Goal: Transaction & Acquisition: Purchase product/service

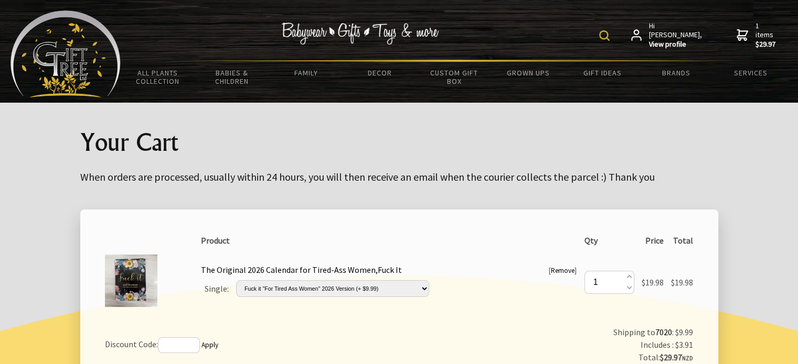
click at [755, 30] on span "1 items $29.97" at bounding box center [765, 35] width 21 height 28
click at [736, 35] on icon at bounding box center [742, 35] width 12 height 13
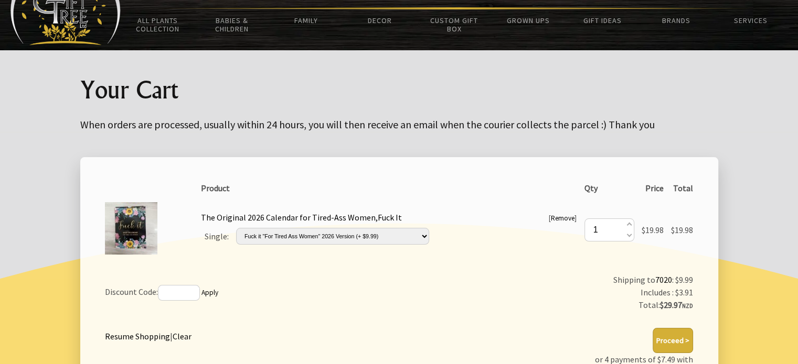
scroll to position [105, 0]
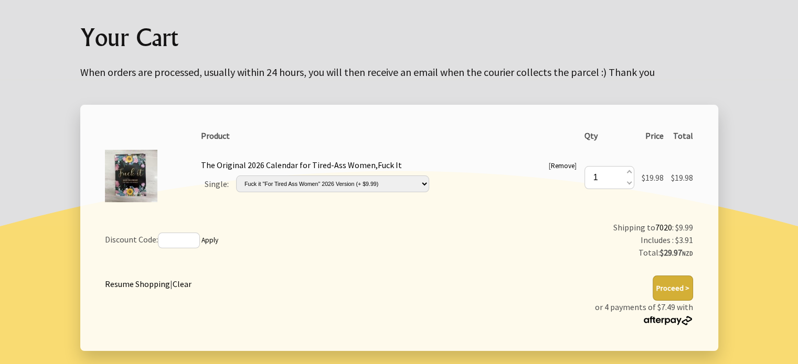
click at [674, 290] on button "Proceed >" at bounding box center [672, 288] width 40 height 25
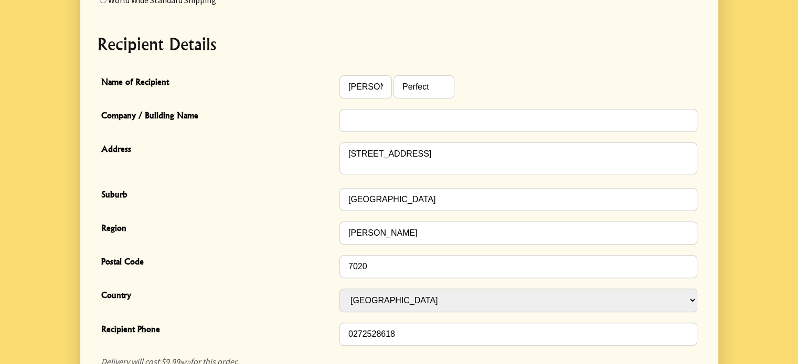
scroll to position [315, 0]
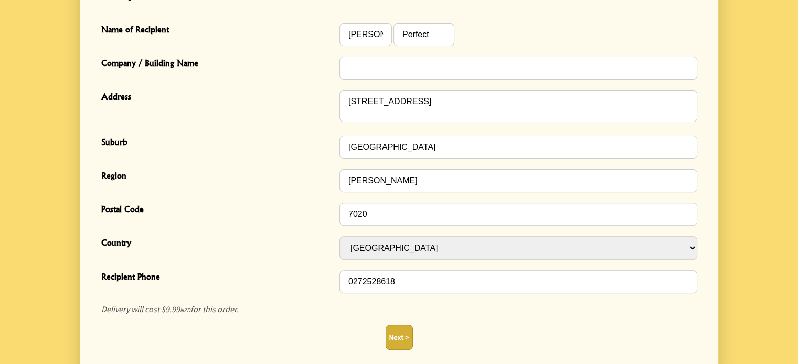
click at [398, 335] on button "Next >" at bounding box center [398, 337] width 27 height 25
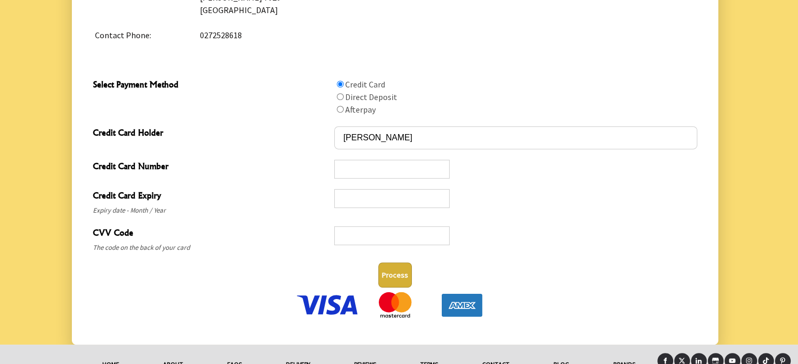
scroll to position [570, 0]
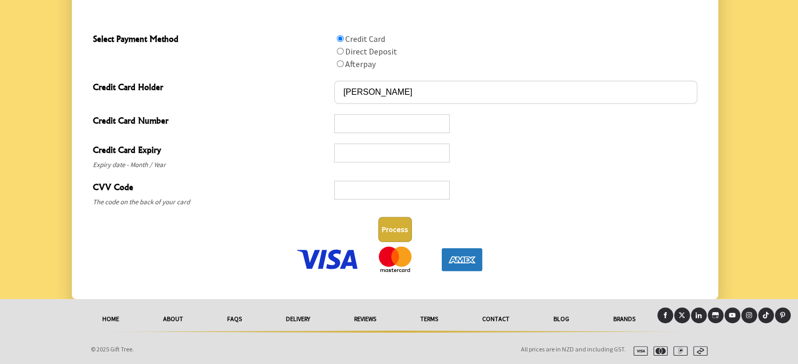
click at [395, 228] on button "Process" at bounding box center [395, 229] width 34 height 25
